Goal: Information Seeking & Learning: Learn about a topic

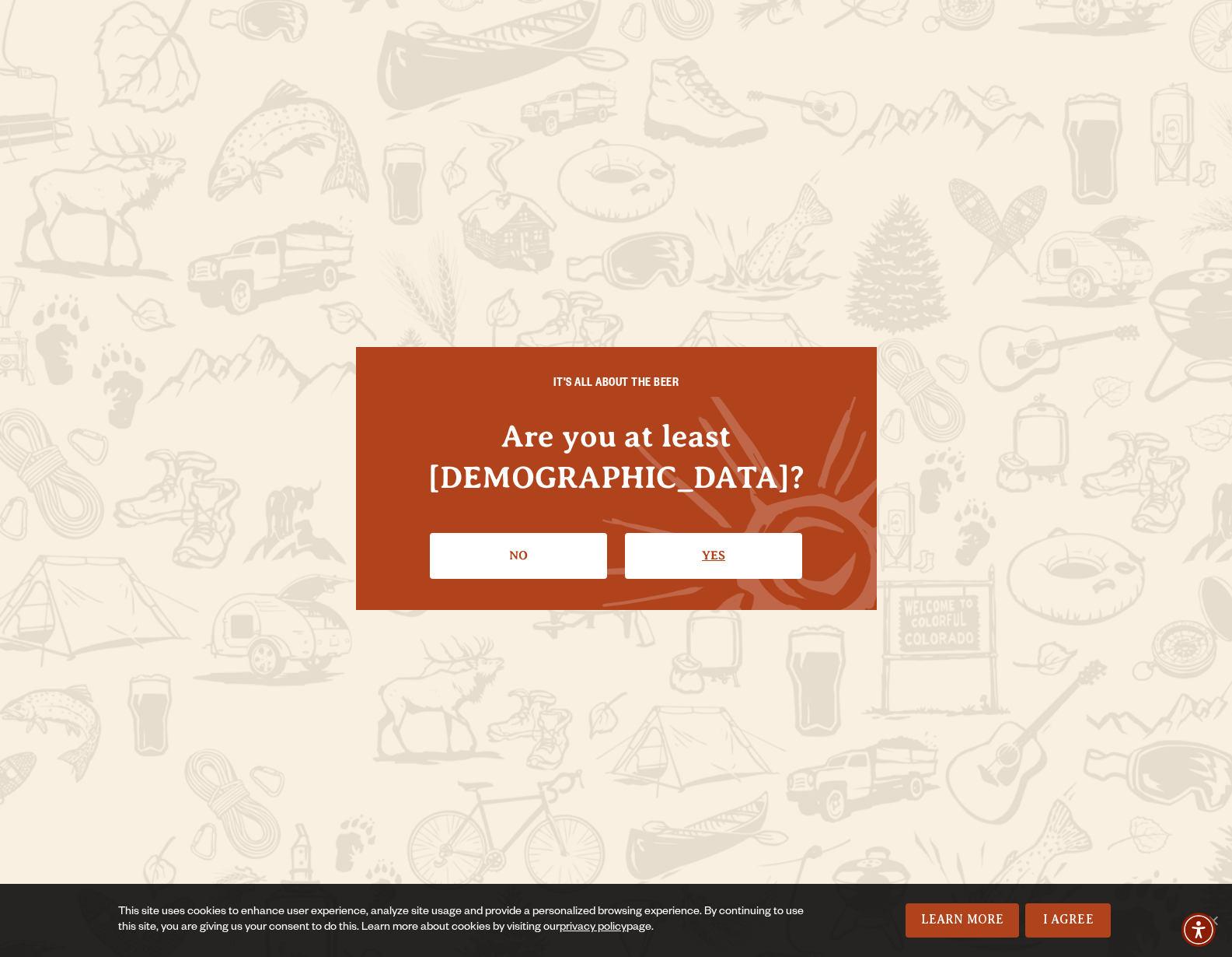
click at [726, 538] on link "Yes" at bounding box center [713, 556] width 178 height 45
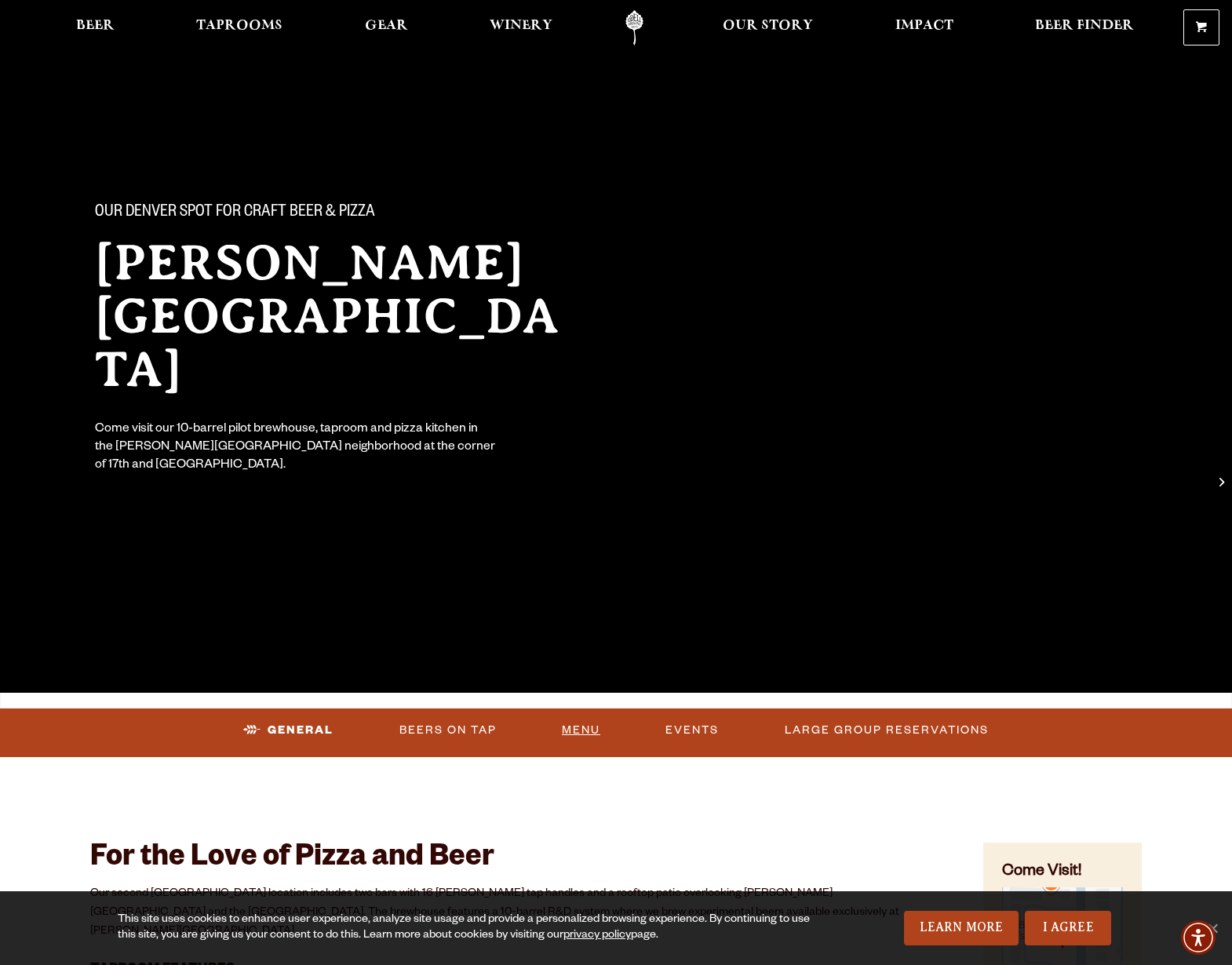
click at [588, 723] on link "Menu" at bounding box center [581, 730] width 51 height 36
click at [92, 25] on span "Beer" at bounding box center [95, 26] width 39 height 12
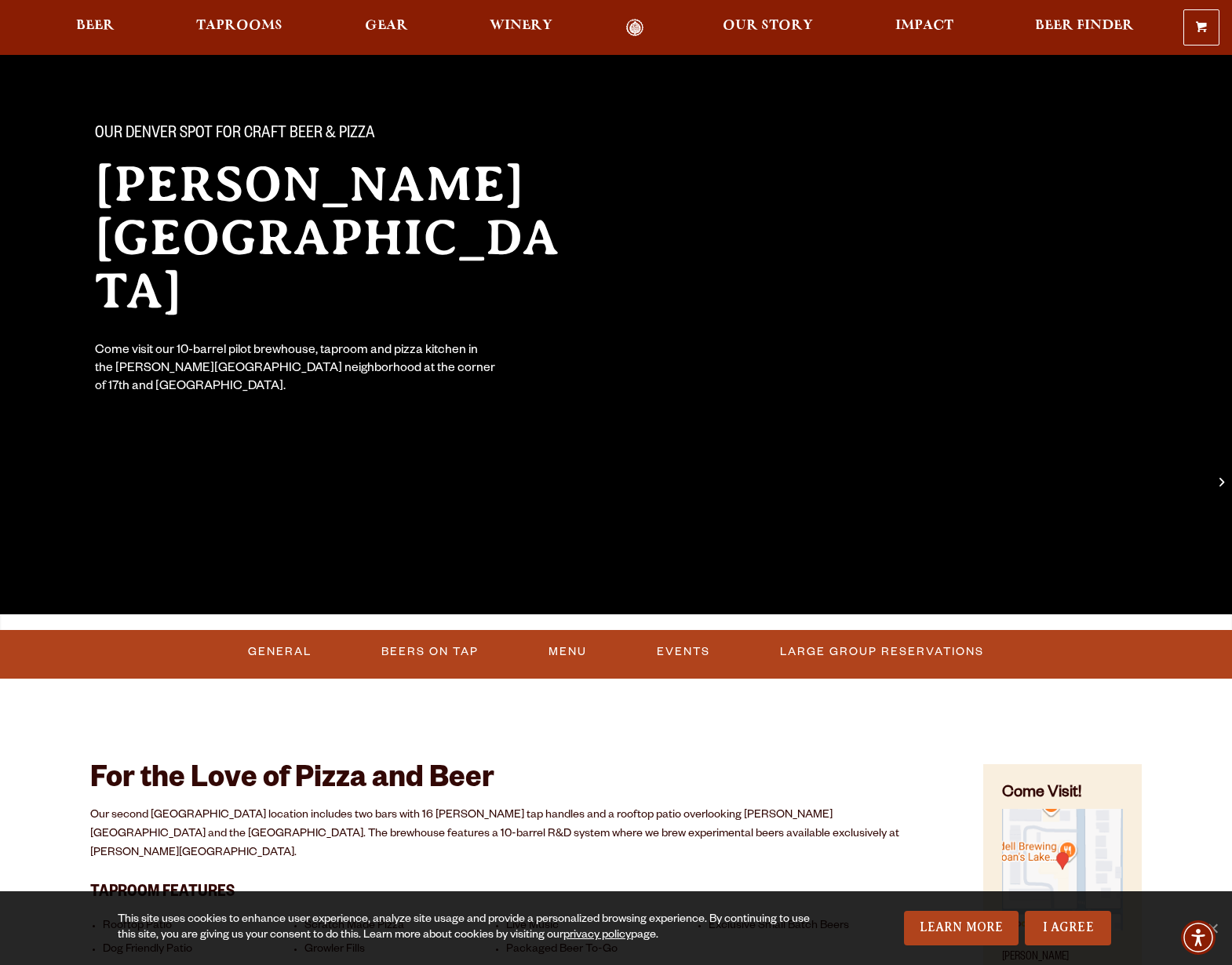
scroll to position [156, 0]
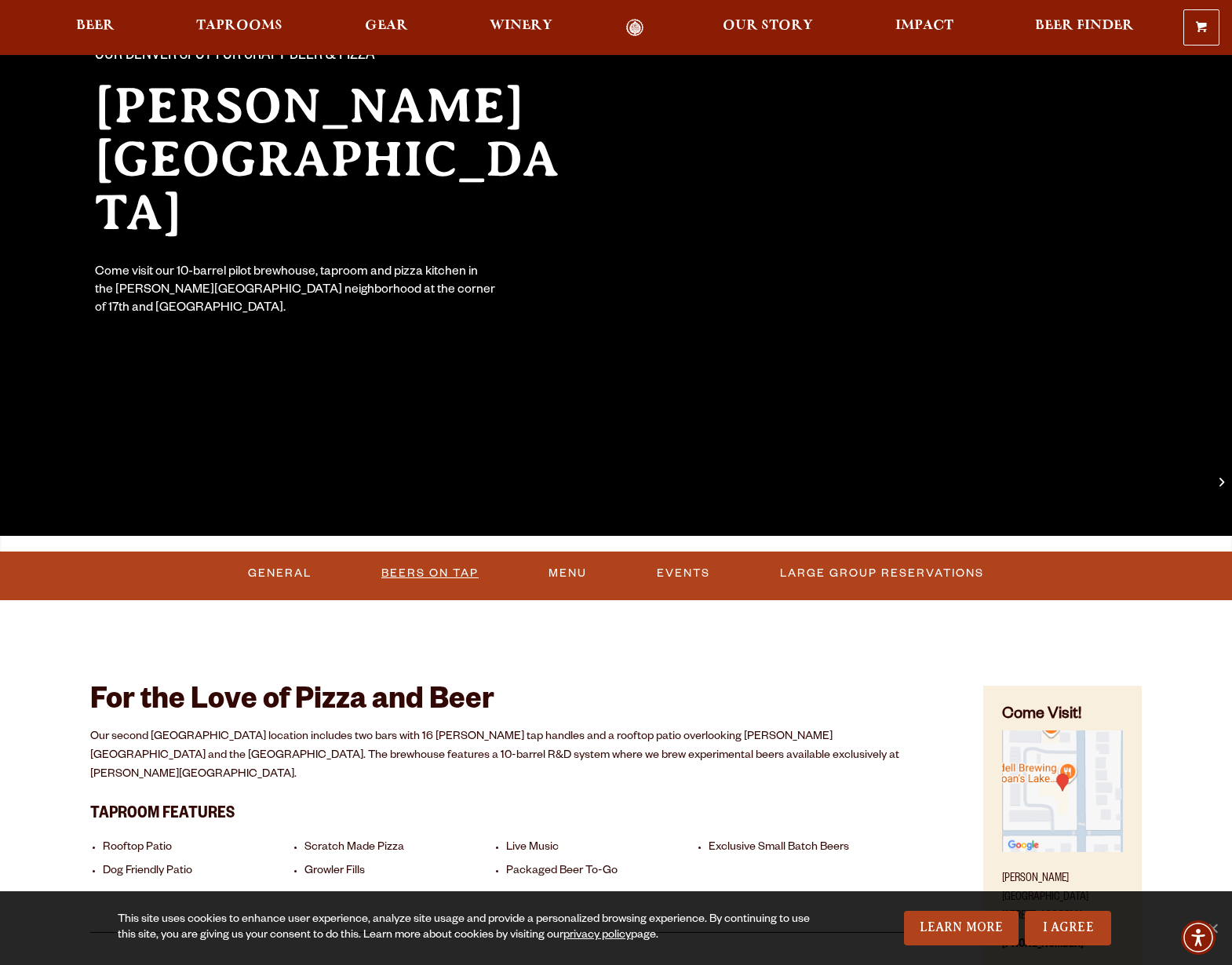
click at [420, 574] on link "Beers On Tap" at bounding box center [430, 574] width 110 height 36
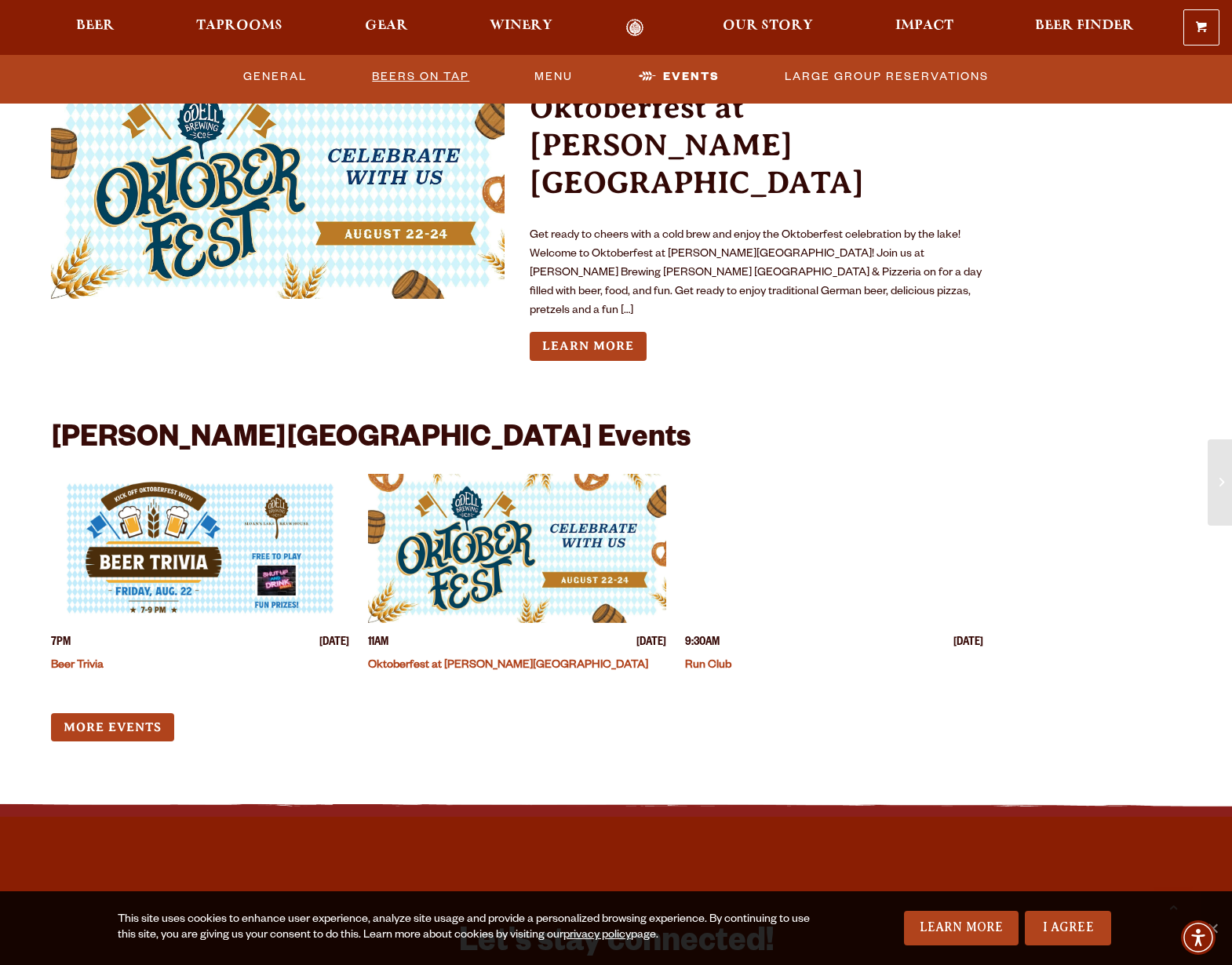
scroll to position [3447, 0]
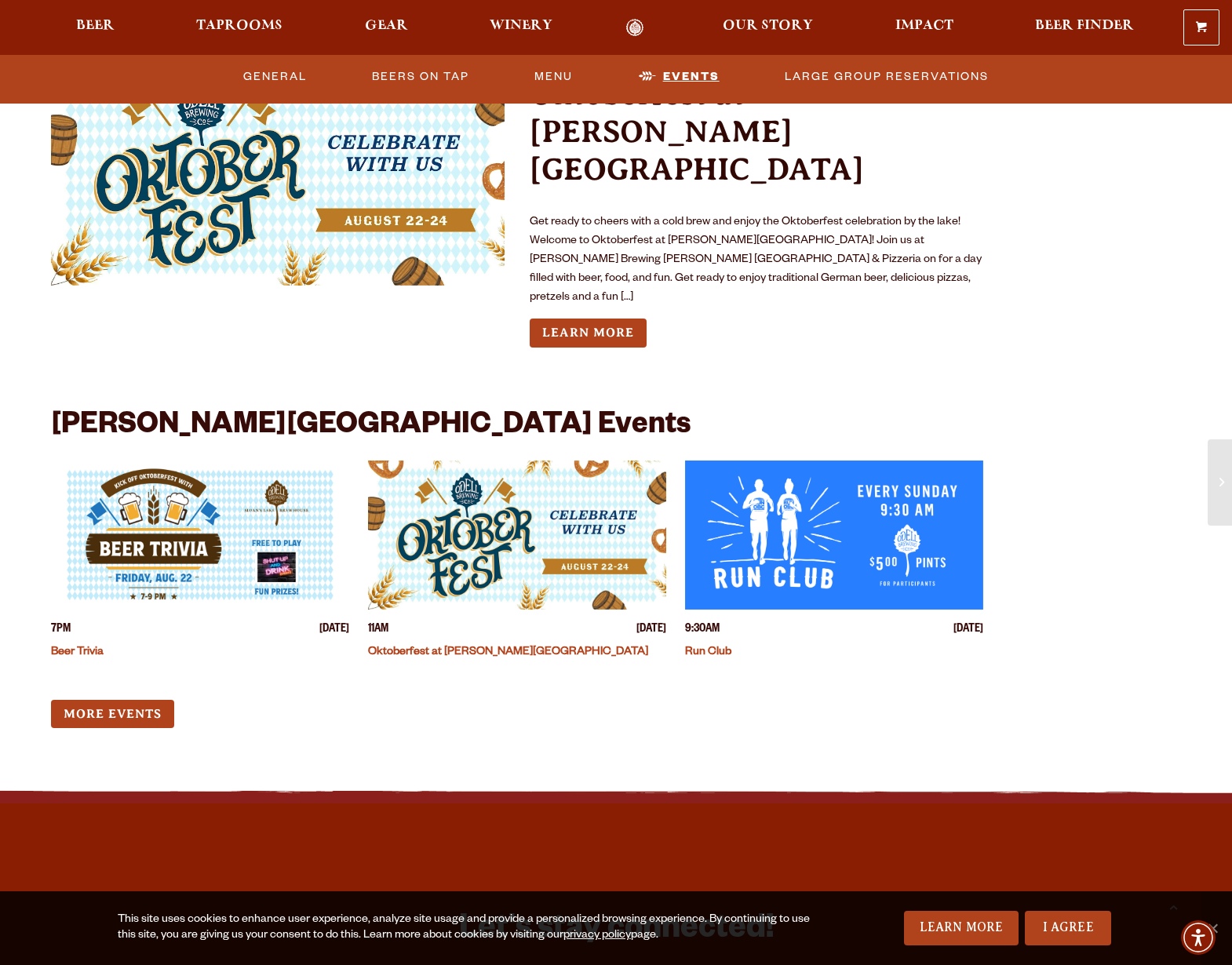
click at [683, 72] on link "Events" at bounding box center [679, 77] width 93 height 36
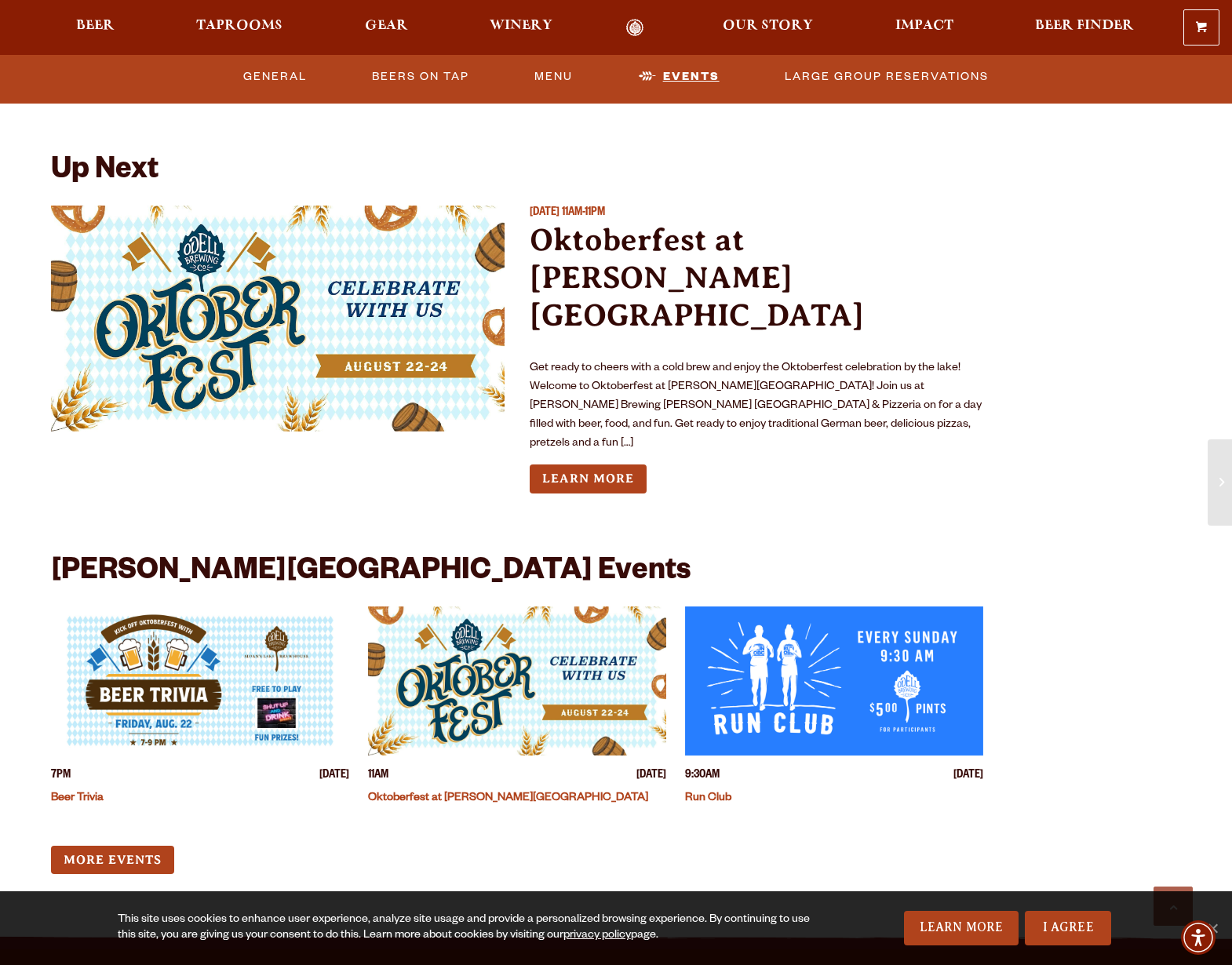
scroll to position [3300, 0]
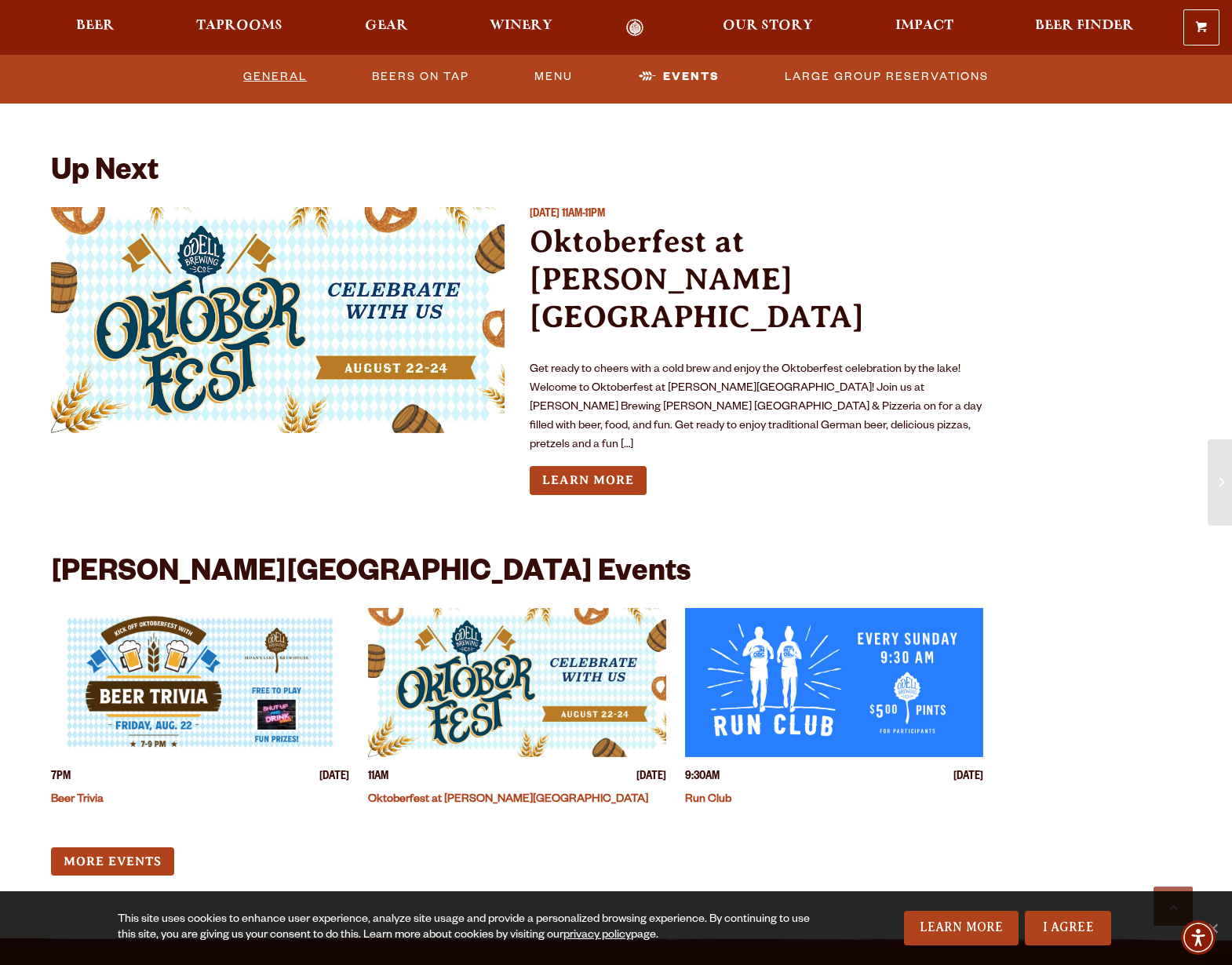
click at [297, 80] on link "General" at bounding box center [275, 77] width 76 height 36
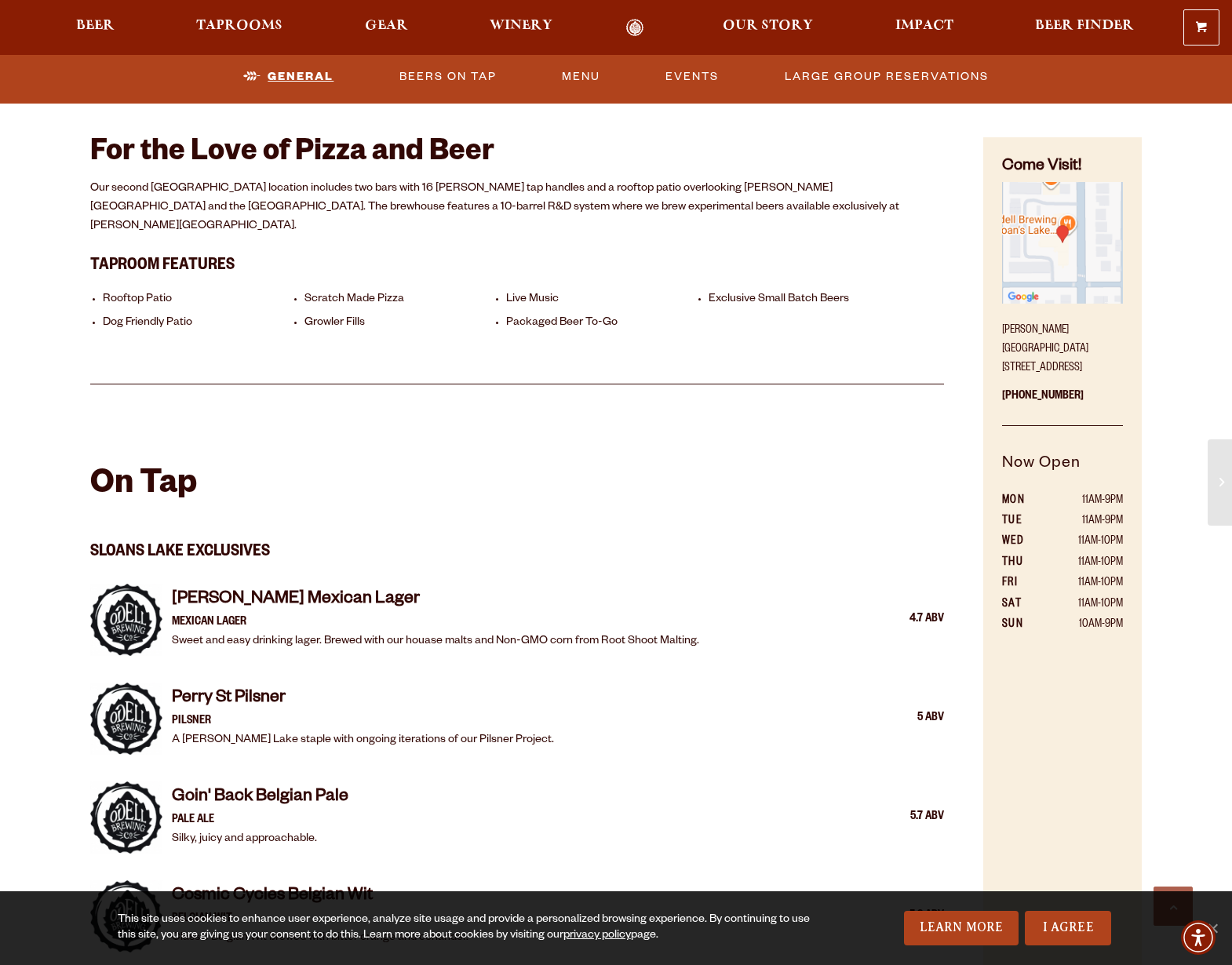
scroll to position [704, 0]
click at [596, 76] on link "Menu" at bounding box center [581, 77] width 51 height 36
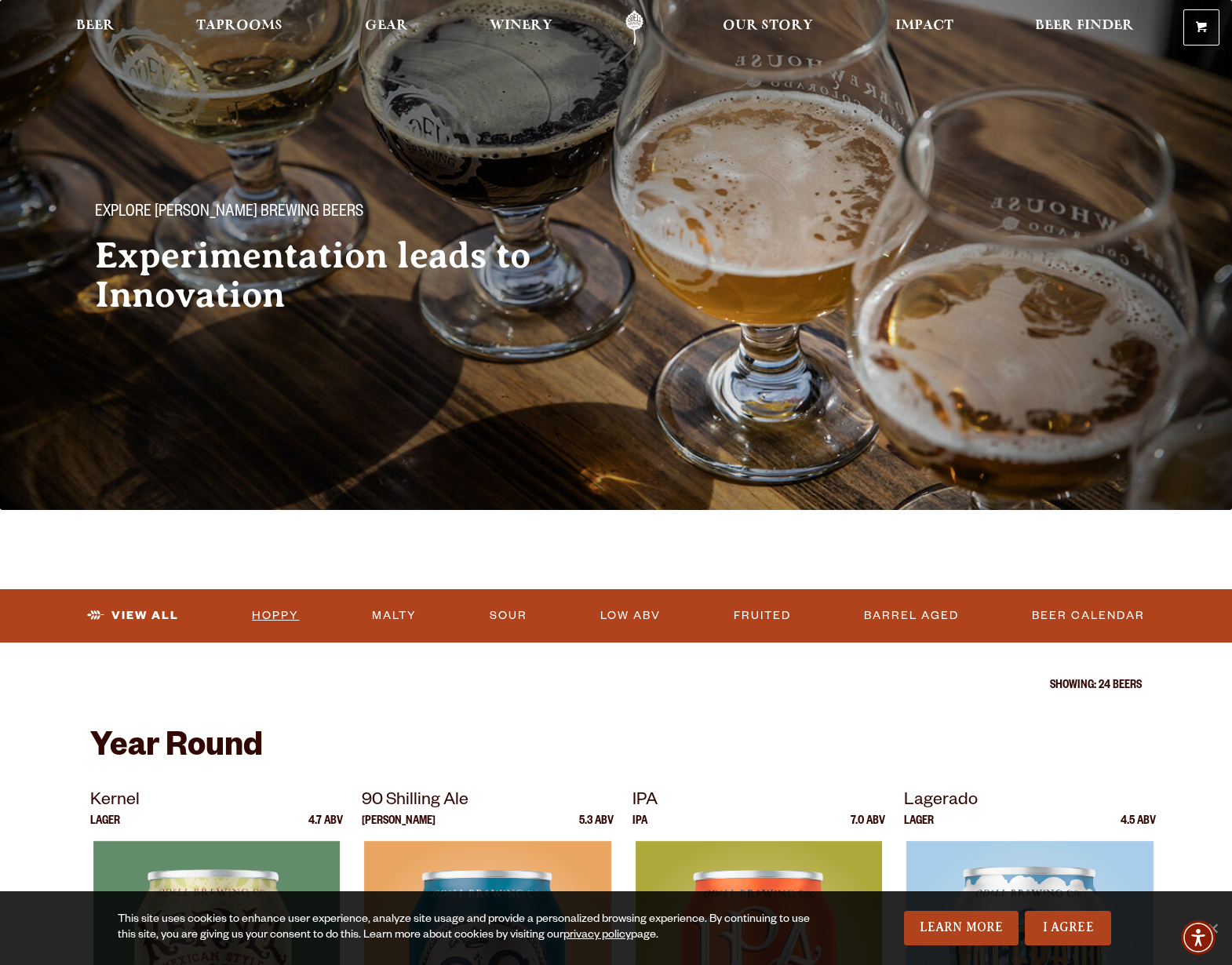
click at [293, 613] on link "Hoppy" at bounding box center [275, 615] width 60 height 36
